Goal: Transaction & Acquisition: Purchase product/service

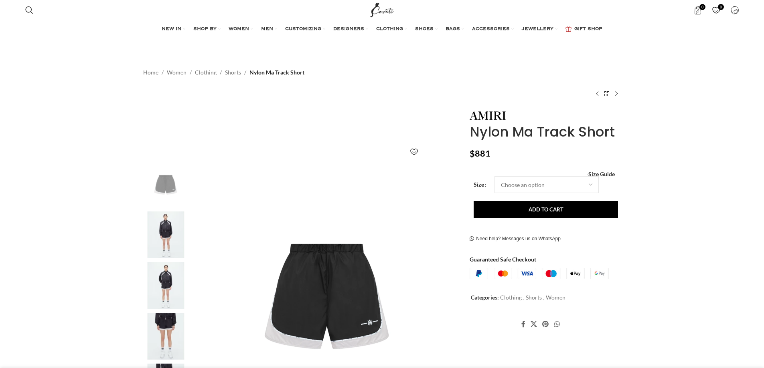
scroll to position [80, 0]
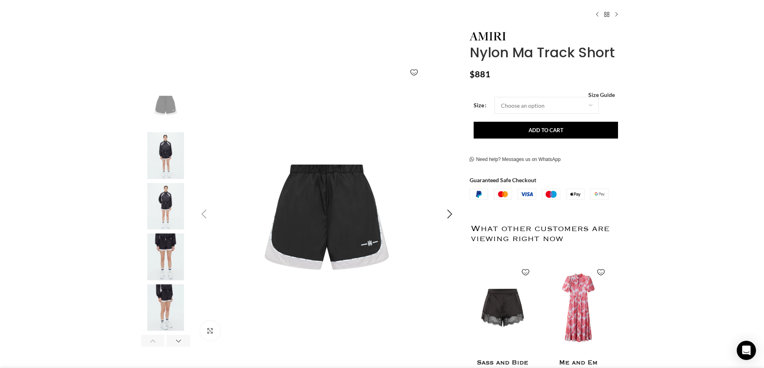
click at [321, 190] on img "1 / 7" at bounding box center [327, 214] width 266 height 266
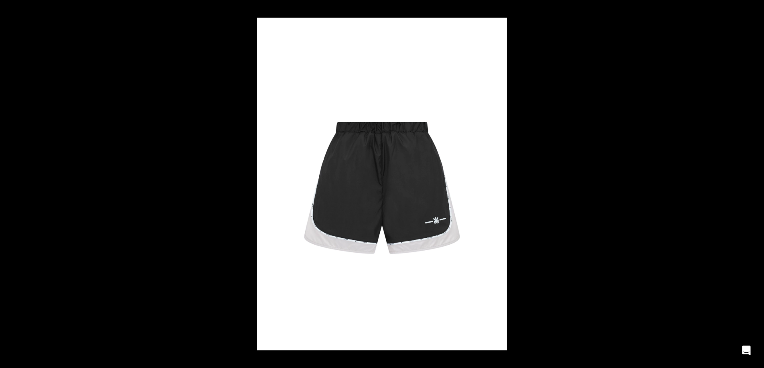
scroll to position [0, 591]
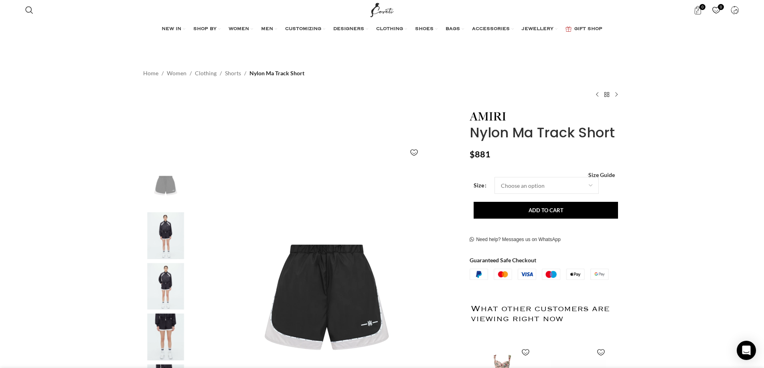
drag, startPoint x: 471, startPoint y: 135, endPoint x: 612, endPoint y: 133, distance: 141.5
click at [612, 133] on h1 "Nylon Ma Track Short" at bounding box center [544, 133] width 151 height 16
click at [496, 169] on div "Nylon Ma Track Short $ 881 Women's clothing size guide Women Clothing Size Guid…" at bounding box center [544, 325] width 151 height 429
